Goal: Find specific page/section: Find specific page/section

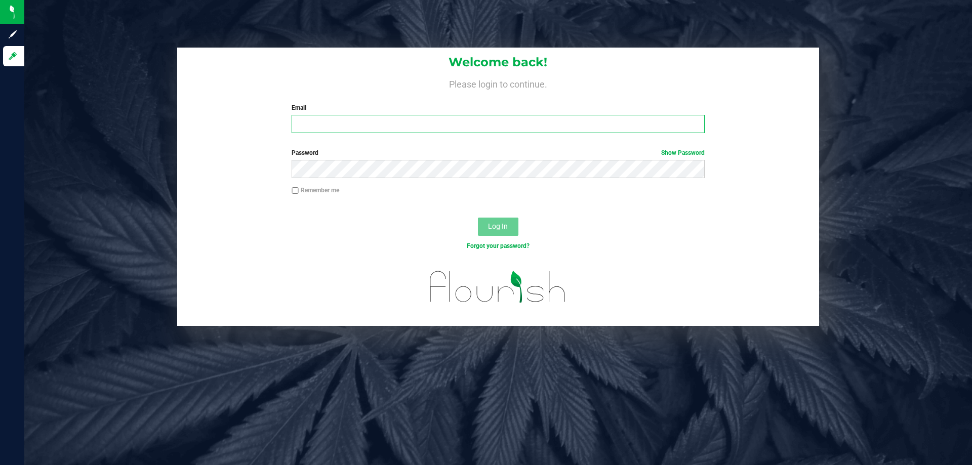
drag, startPoint x: 340, startPoint y: 122, endPoint x: 411, endPoint y: 146, distance: 74.9
click at [342, 124] on input "Email" at bounding box center [498, 124] width 413 height 18
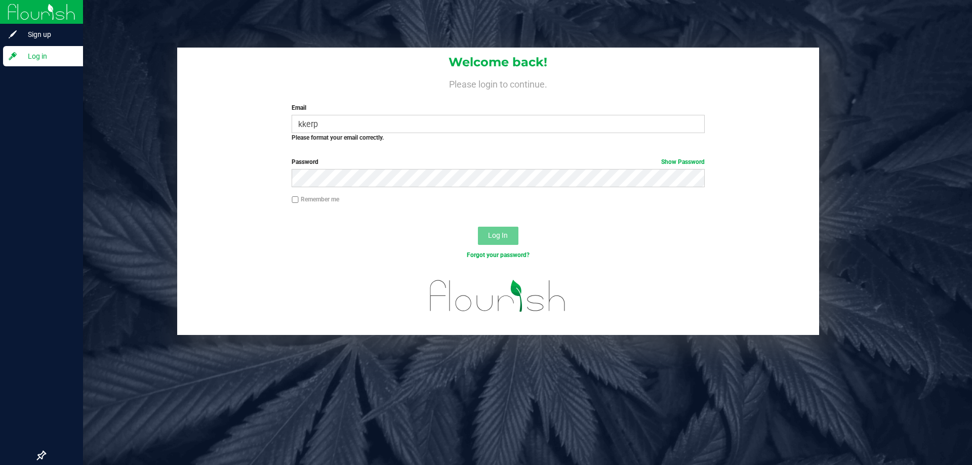
click at [17, 432] on div at bounding box center [41, 257] width 83 height 378
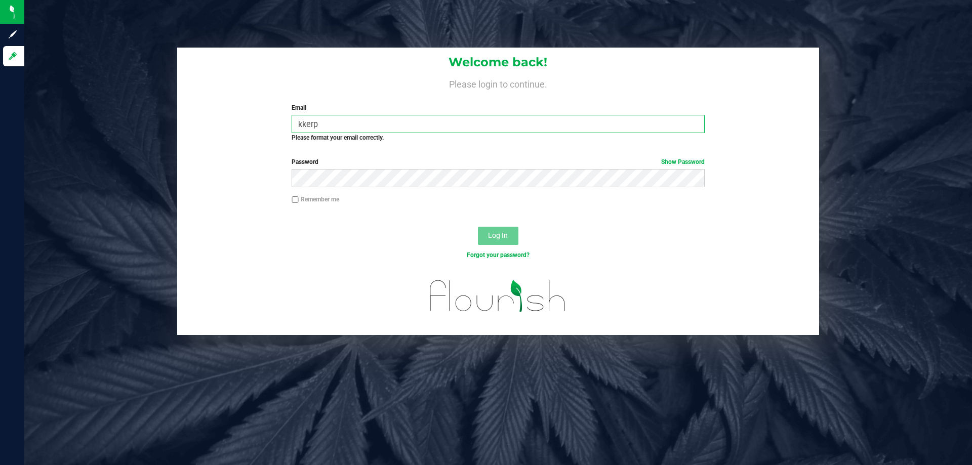
click at [334, 128] on input "kkerp" at bounding box center [498, 124] width 413 height 18
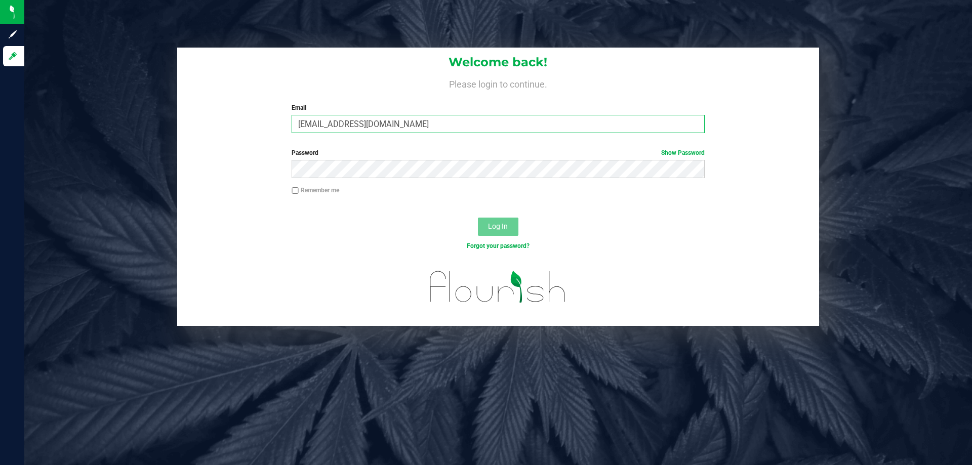
type input "[EMAIL_ADDRESS][DOMAIN_NAME]"
click at [494, 239] on div "Log In" at bounding box center [498, 230] width 642 height 34
click at [493, 231] on button "Log In" at bounding box center [498, 227] width 41 height 18
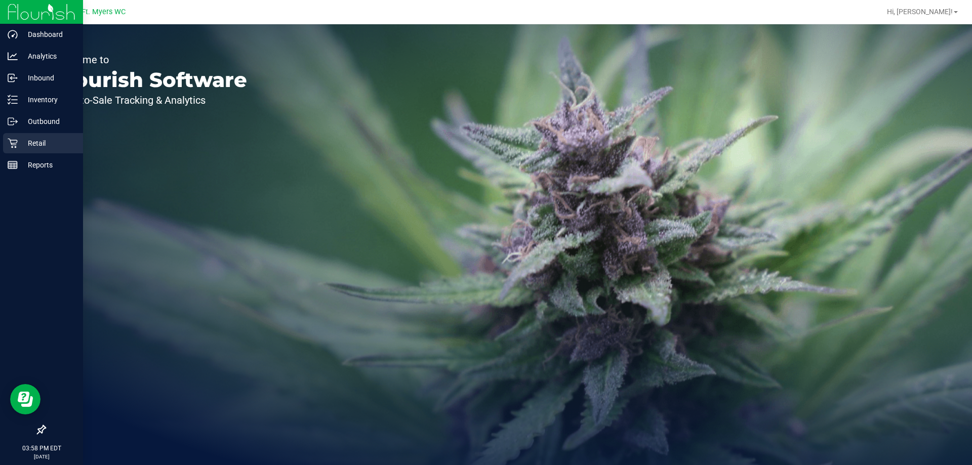
click at [19, 146] on p "Retail" at bounding box center [48, 143] width 61 height 12
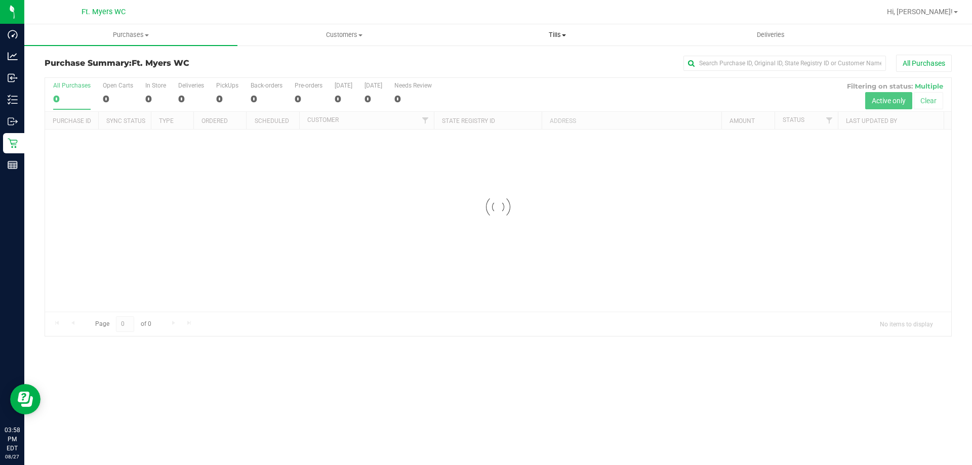
click at [553, 33] on span "Tills" at bounding box center [557, 34] width 212 height 9
click at [488, 61] on span "Manage tills" at bounding box center [485, 61] width 68 height 9
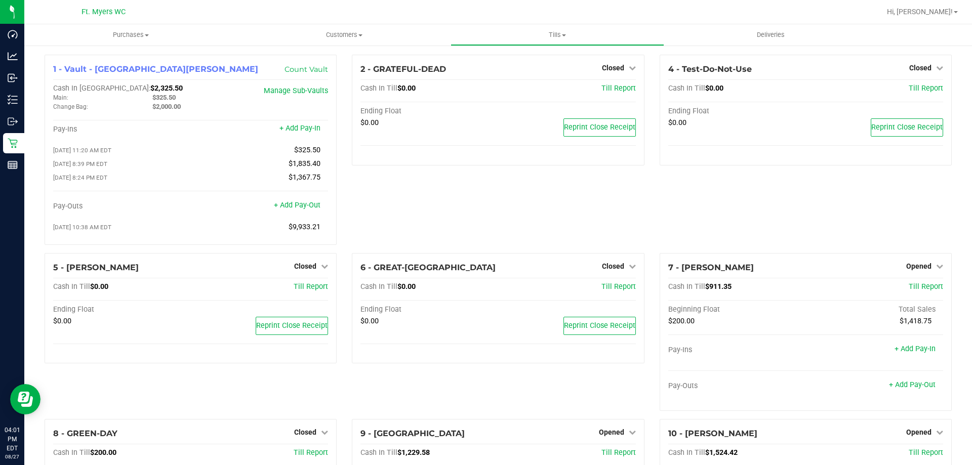
click at [418, 201] on div "2 - GRATEFUL-DEAD Closed Open Till Cash In Till $0.00 Till Report Ending Float …" at bounding box center [497, 154] width 307 height 198
